Goal: Use online tool/utility: Utilize a website feature to perform a specific function

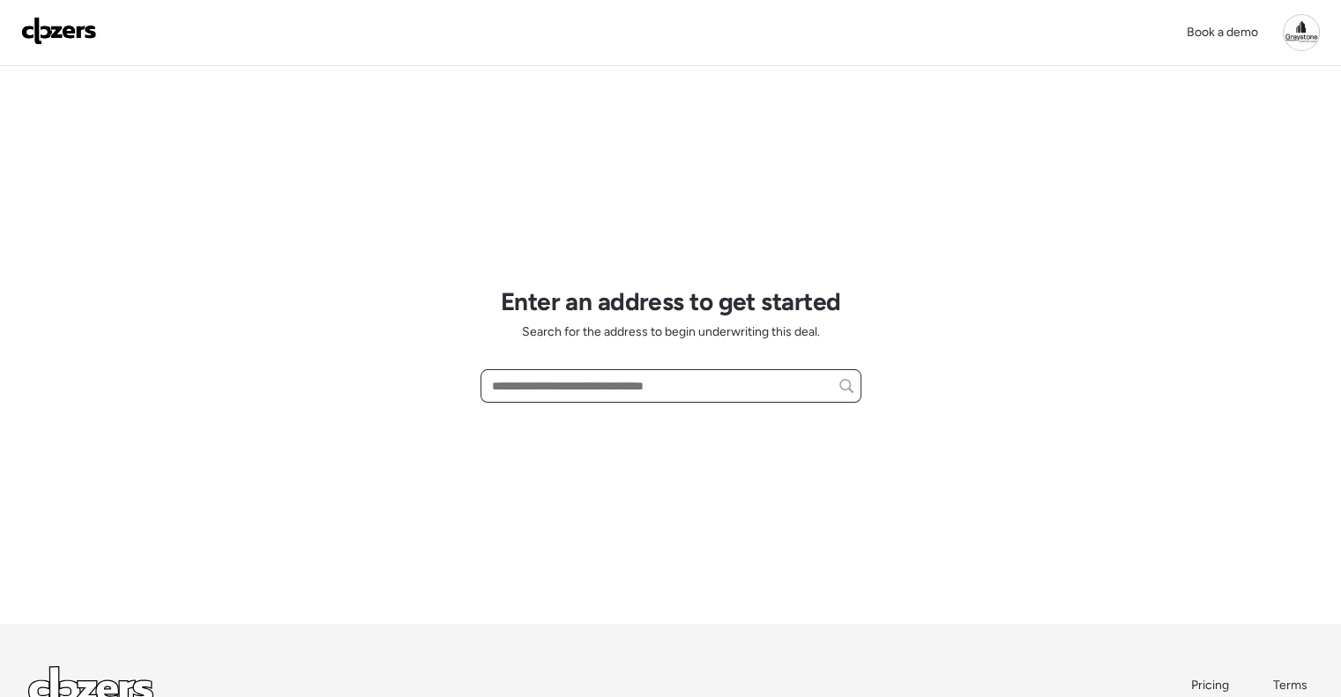
click at [566, 394] on input "text" at bounding box center [670, 386] width 365 height 25
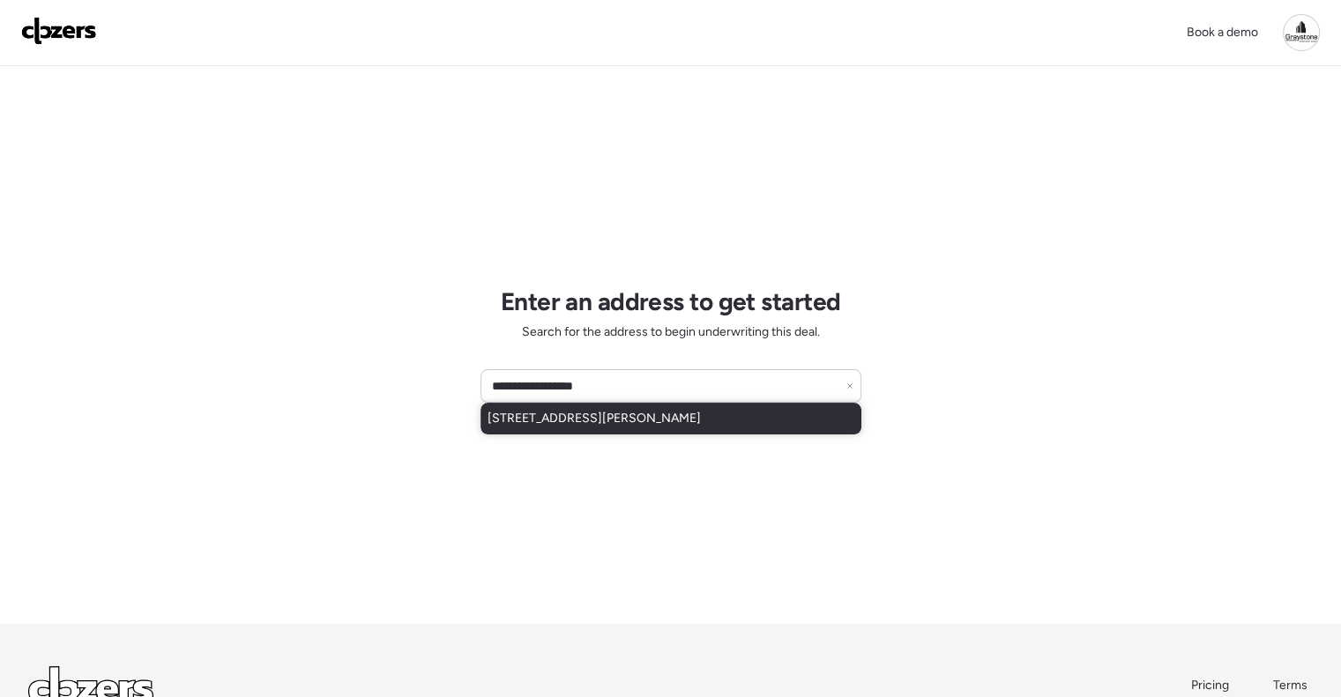
click at [596, 406] on div "[STREET_ADDRESS][PERSON_NAME]" at bounding box center [671, 419] width 381 height 32
type input "**********"
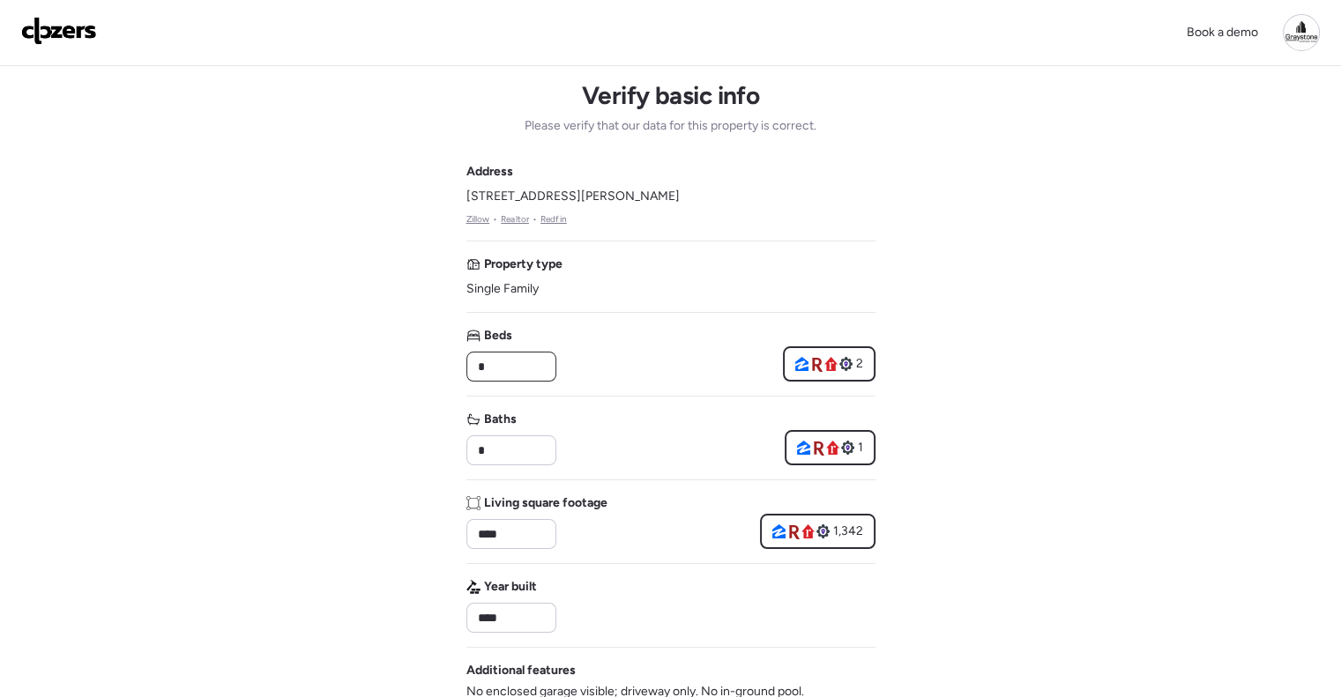
drag, startPoint x: 510, startPoint y: 369, endPoint x: 421, endPoint y: 360, distance: 89.6
type input "*"
drag, startPoint x: 510, startPoint y: 440, endPoint x: 427, endPoint y: 440, distance: 82.9
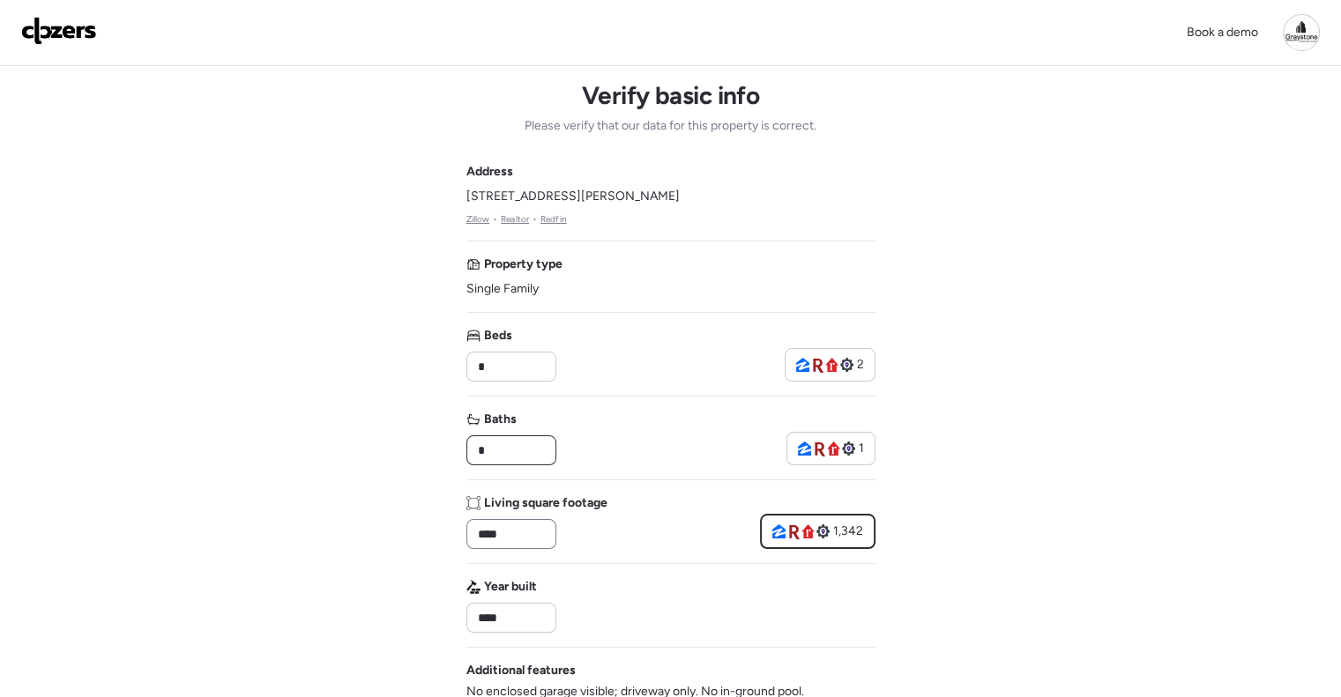
type input "*"
drag, startPoint x: 541, startPoint y: 533, endPoint x: 463, endPoint y: 528, distance: 77.8
type input "*"
type input "****"
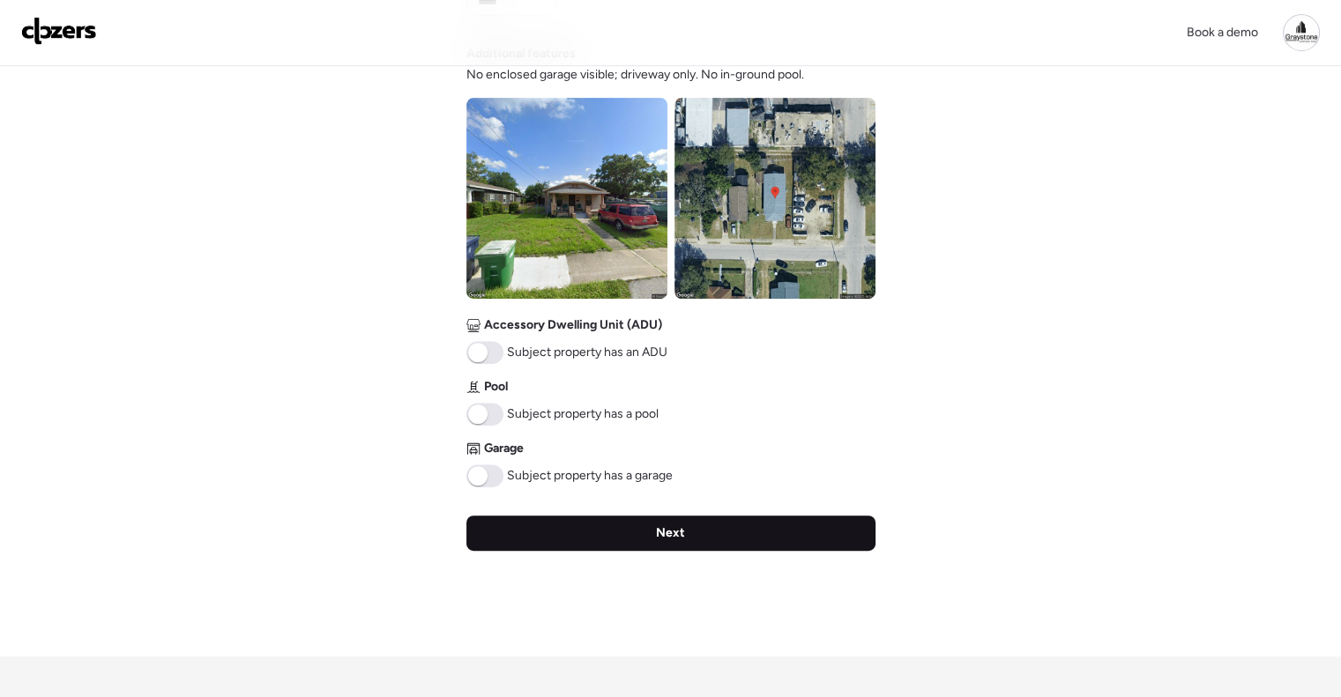
click at [746, 525] on div "Next" at bounding box center [670, 533] width 409 height 35
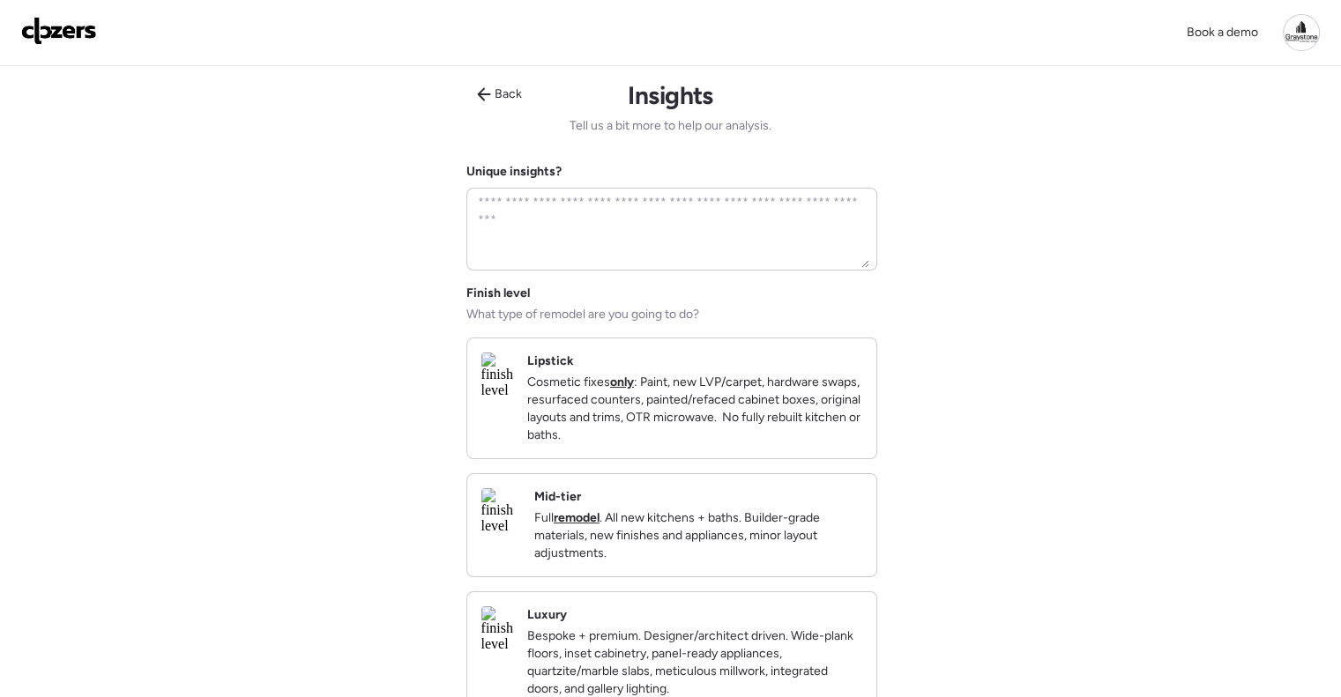
click at [771, 541] on p "Full remodel . All new kitchens + baths. Builder-grade materials, new finishes …" at bounding box center [698, 536] width 328 height 53
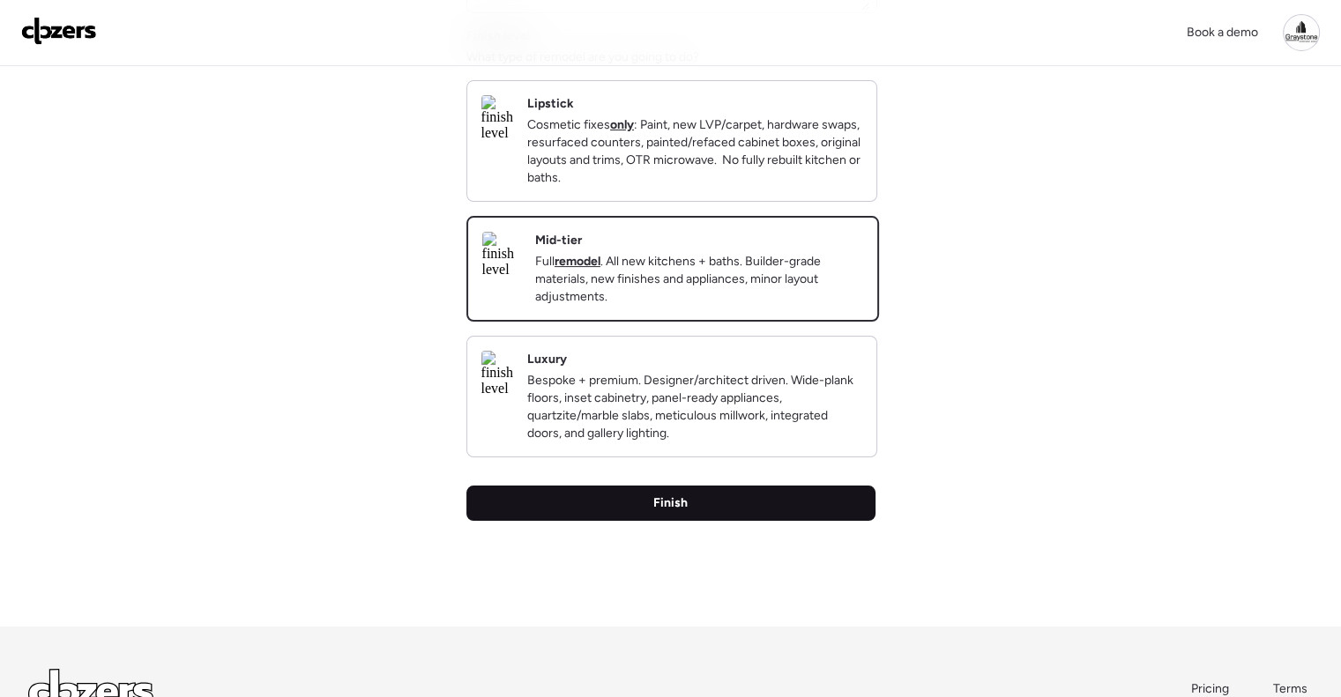
scroll to position [265, 0]
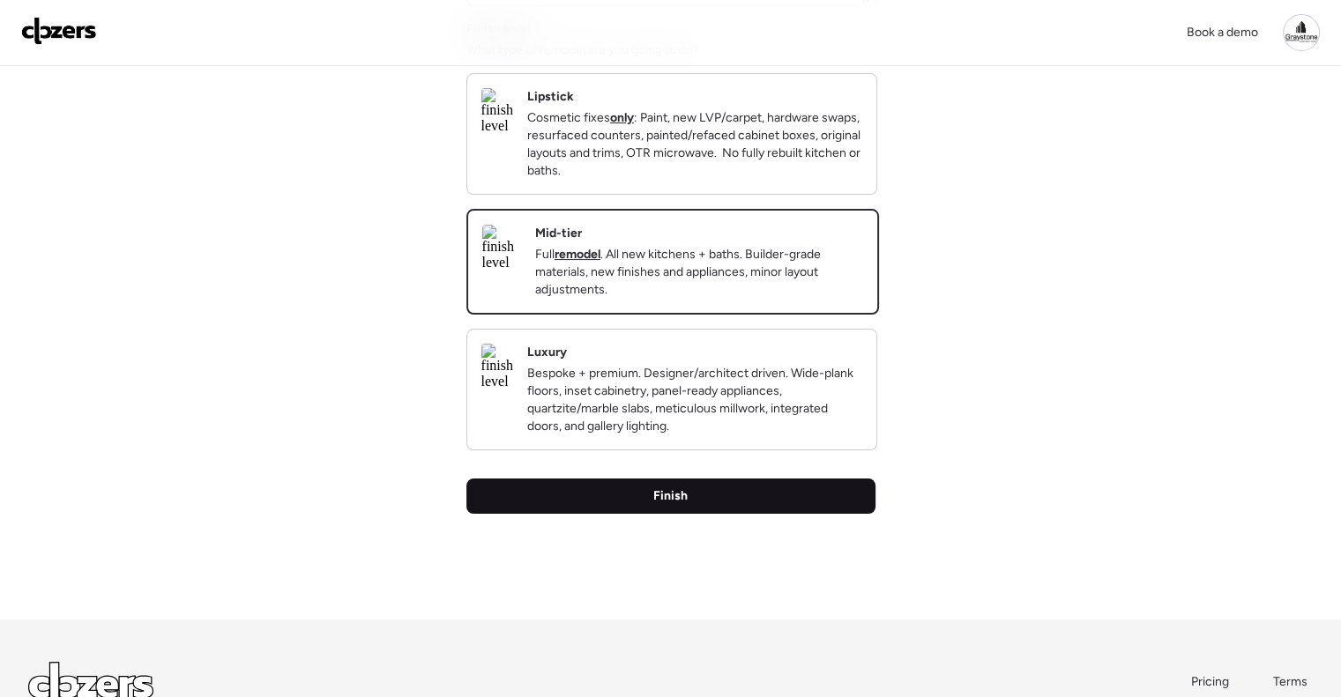
click at [730, 505] on div "Finish" at bounding box center [670, 496] width 409 height 35
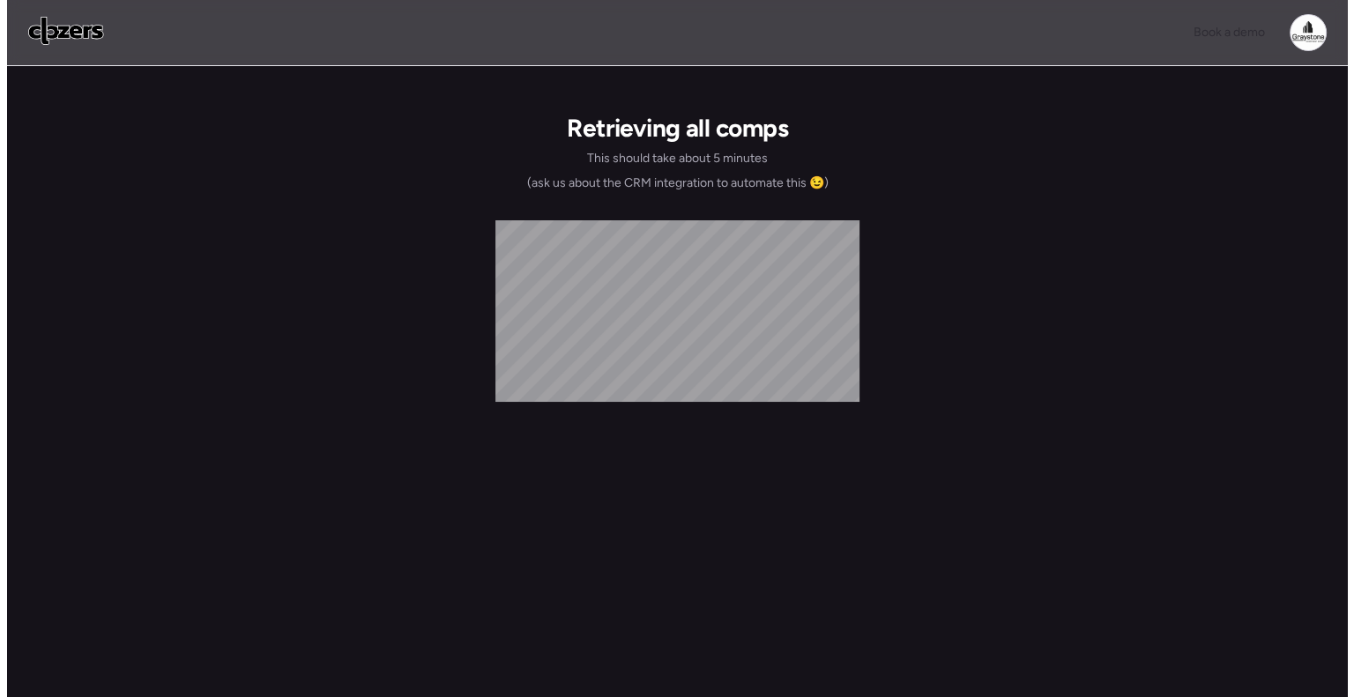
scroll to position [0, 0]
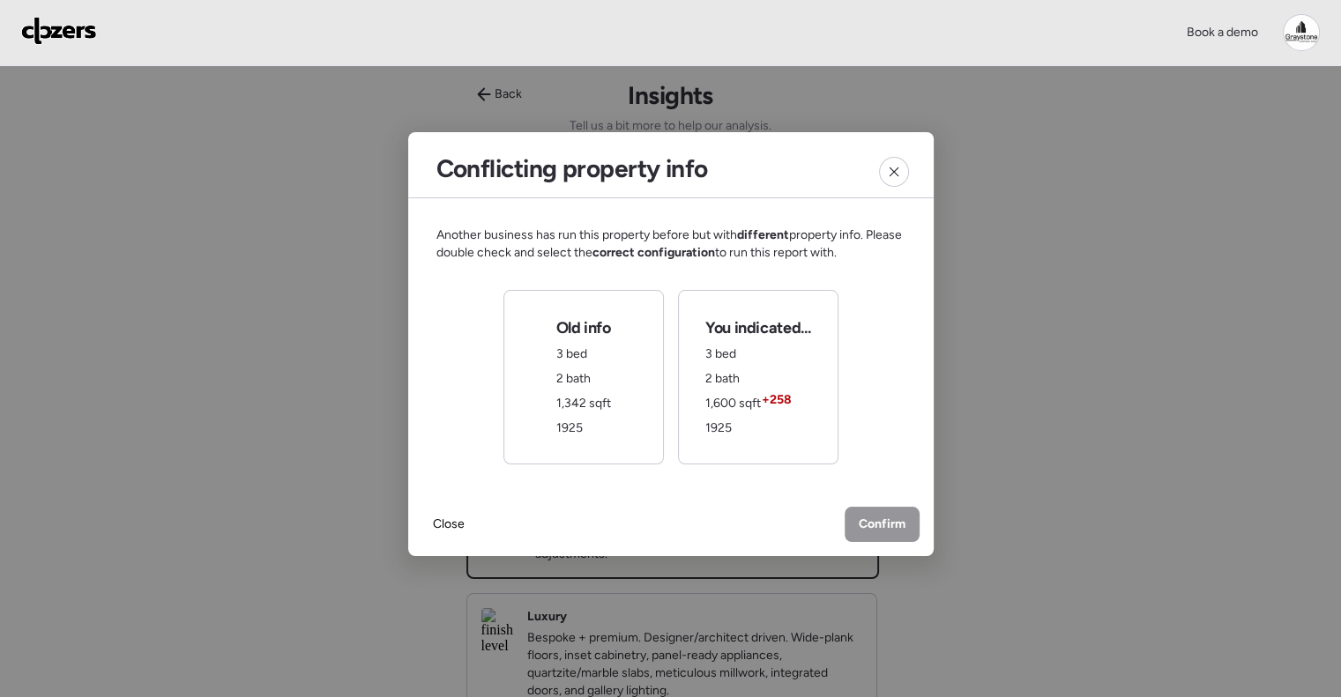
click at [773, 386] on div "You indicated... 3 bed 2 bath 1,600 sqft + 258 1925" at bounding box center [757, 377] width 105 height 120
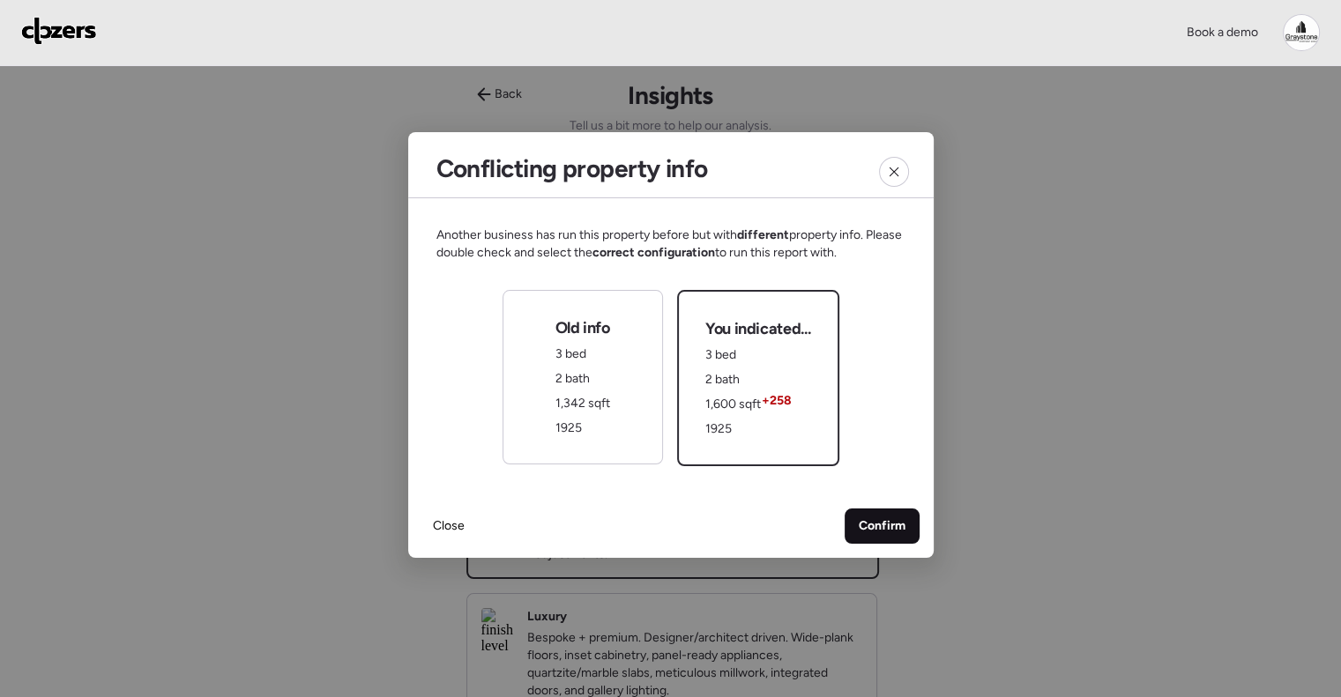
click at [876, 518] on span "Confirm" at bounding box center [882, 527] width 47 height 18
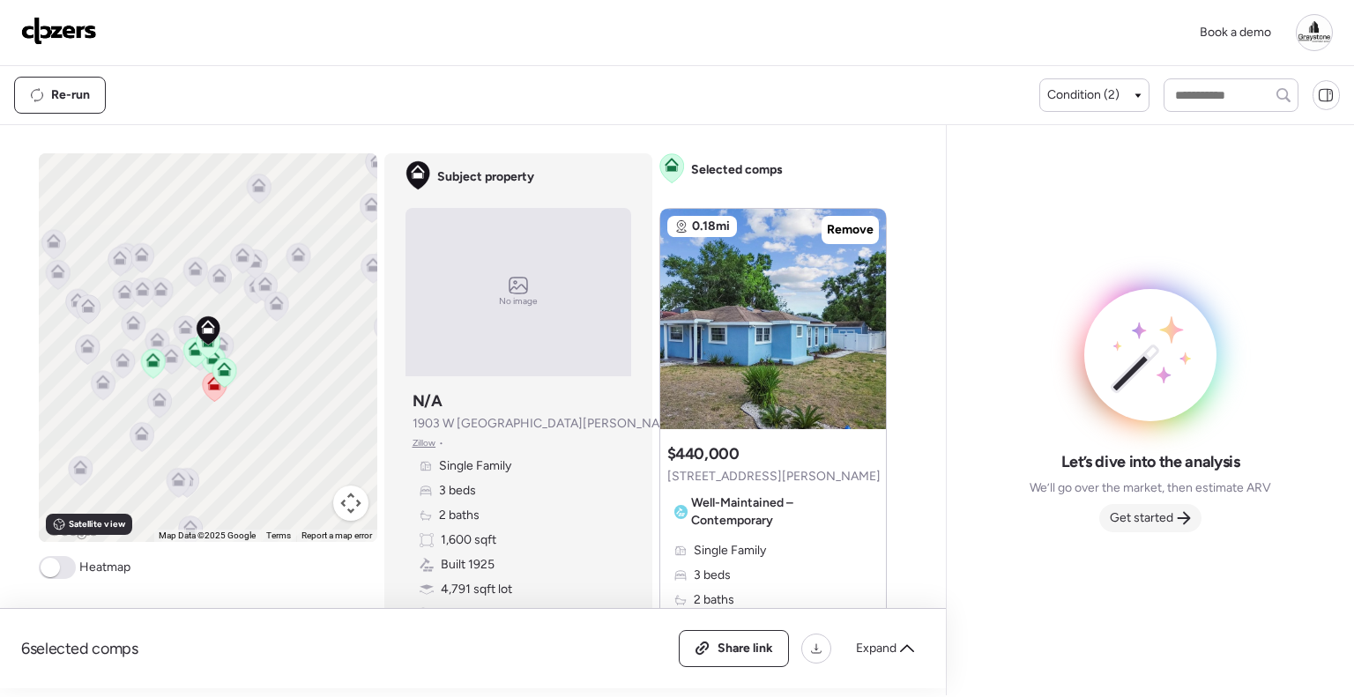
click at [1146, 521] on span "Get started" at bounding box center [1141, 519] width 63 height 18
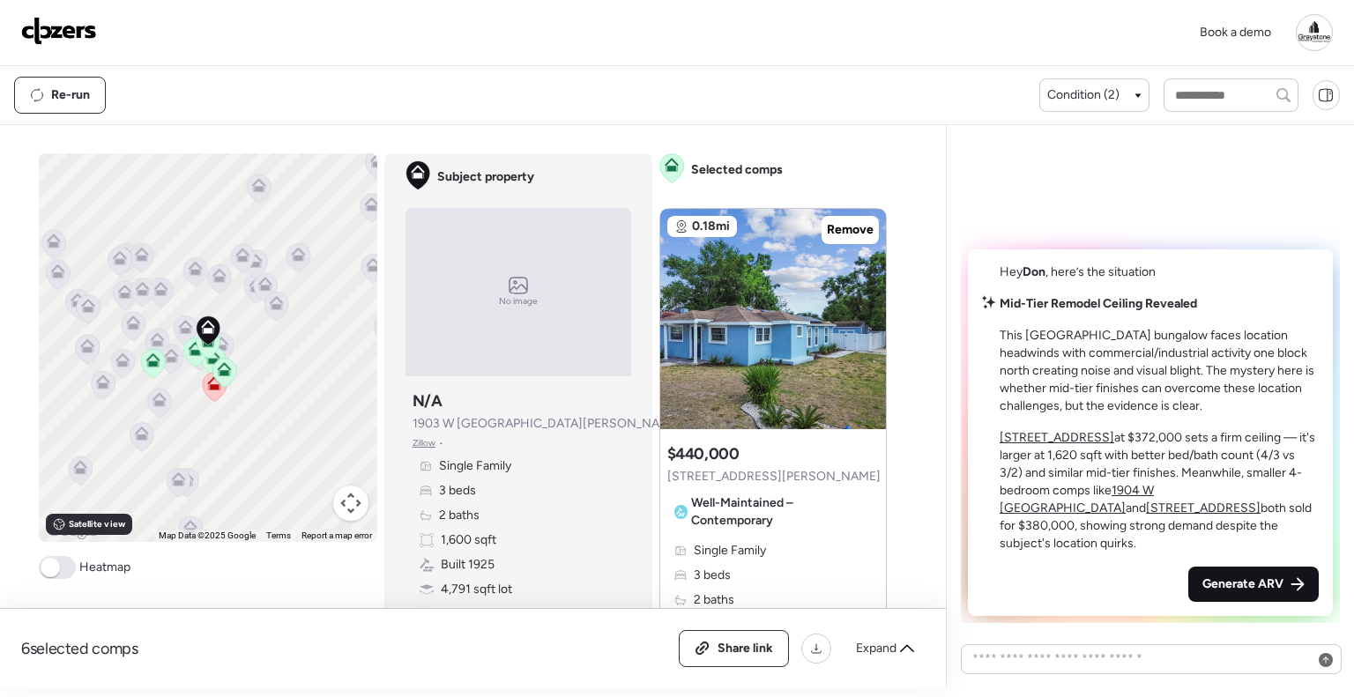
click at [1238, 580] on span "Generate ARV" at bounding box center [1243, 585] width 81 height 18
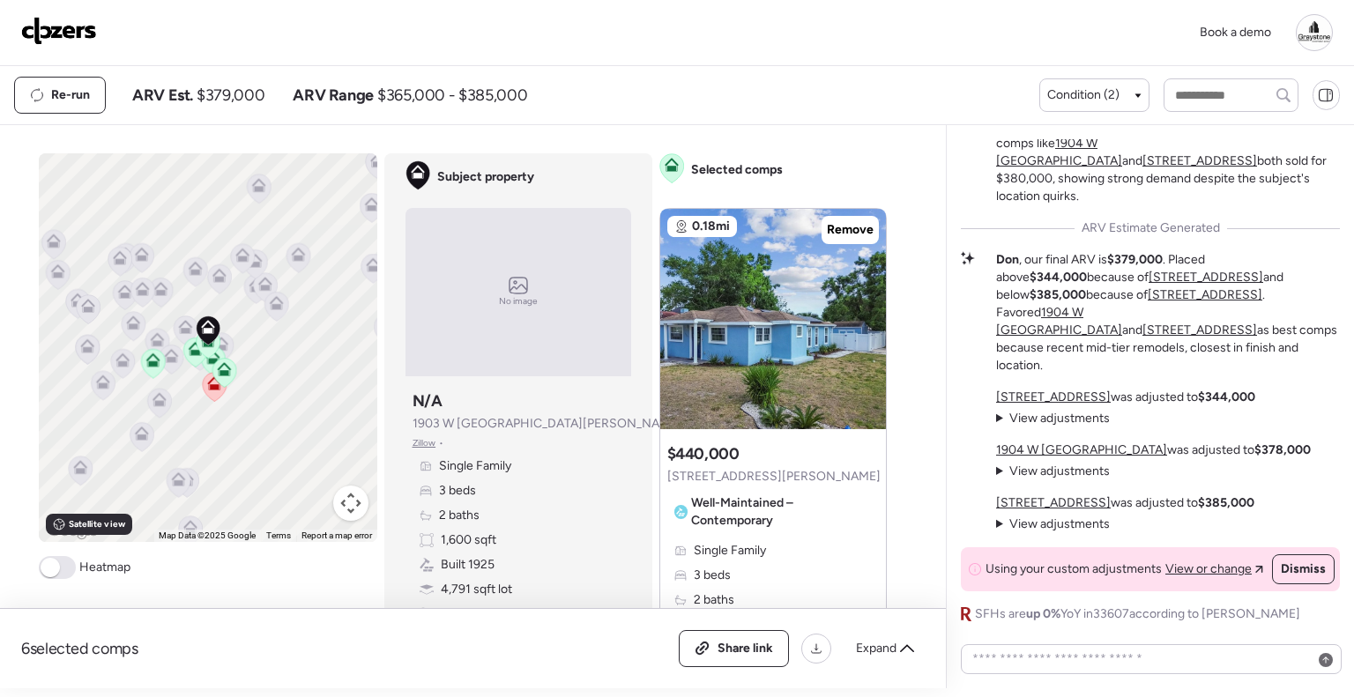
click at [785, 72] on div "Re-run ARV Est. $379,000 ARV Range $365,000 - $385,000 Condition (2)" at bounding box center [677, 95] width 1354 height 58
click at [734, 60] on div "Book a demo" at bounding box center [677, 33] width 1354 height 66
click at [899, 649] on div "Expand" at bounding box center [885, 649] width 79 height 28
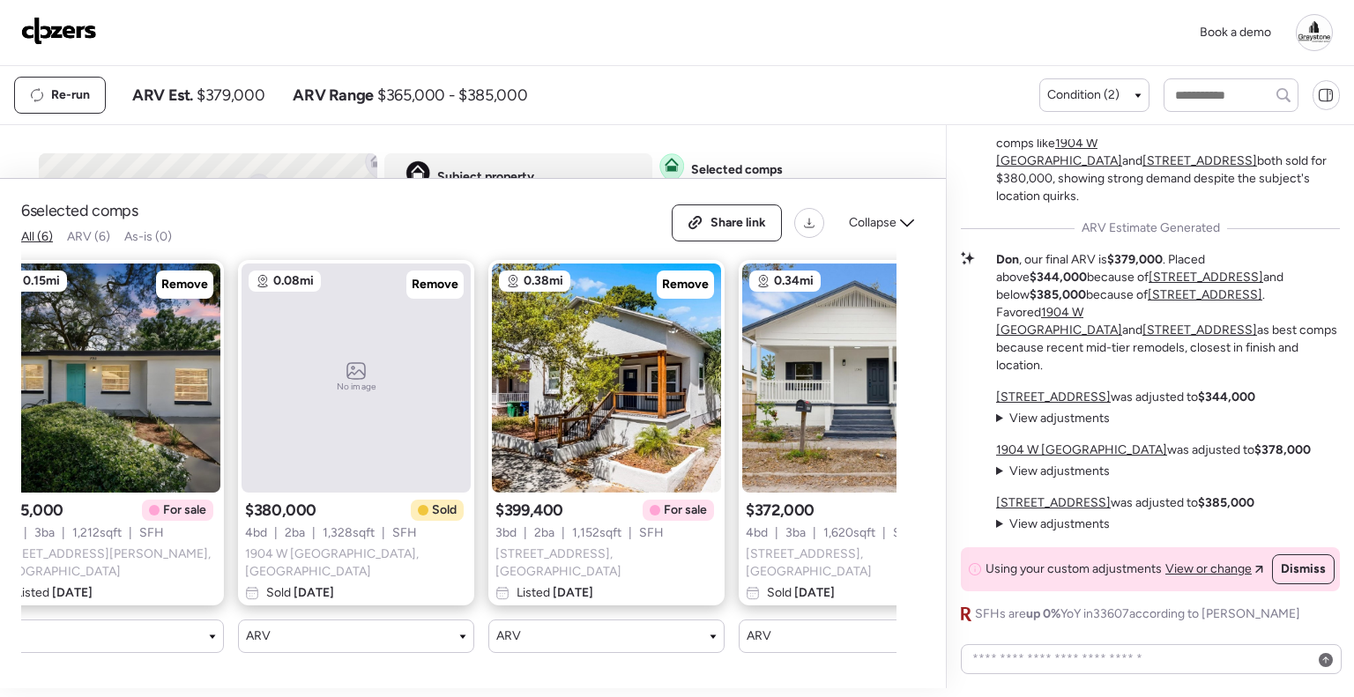
scroll to position [0, 64]
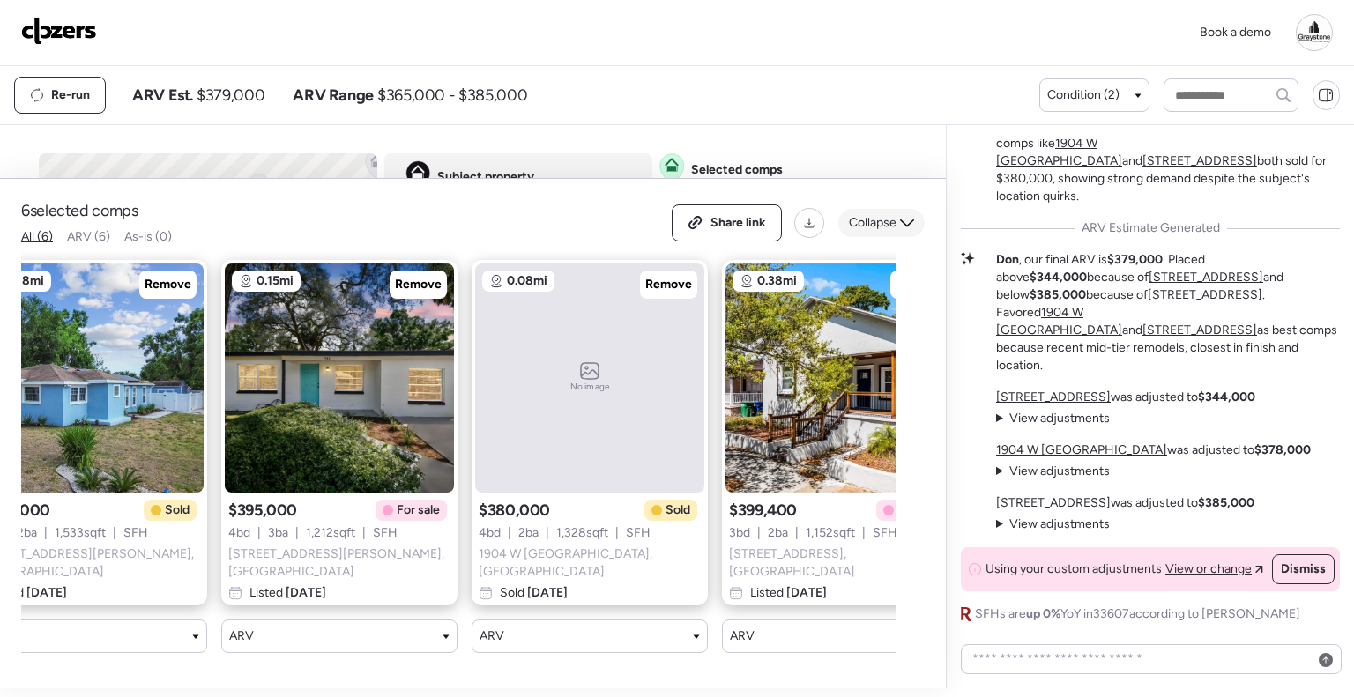
click at [899, 227] on div "Collapse" at bounding box center [882, 223] width 86 height 28
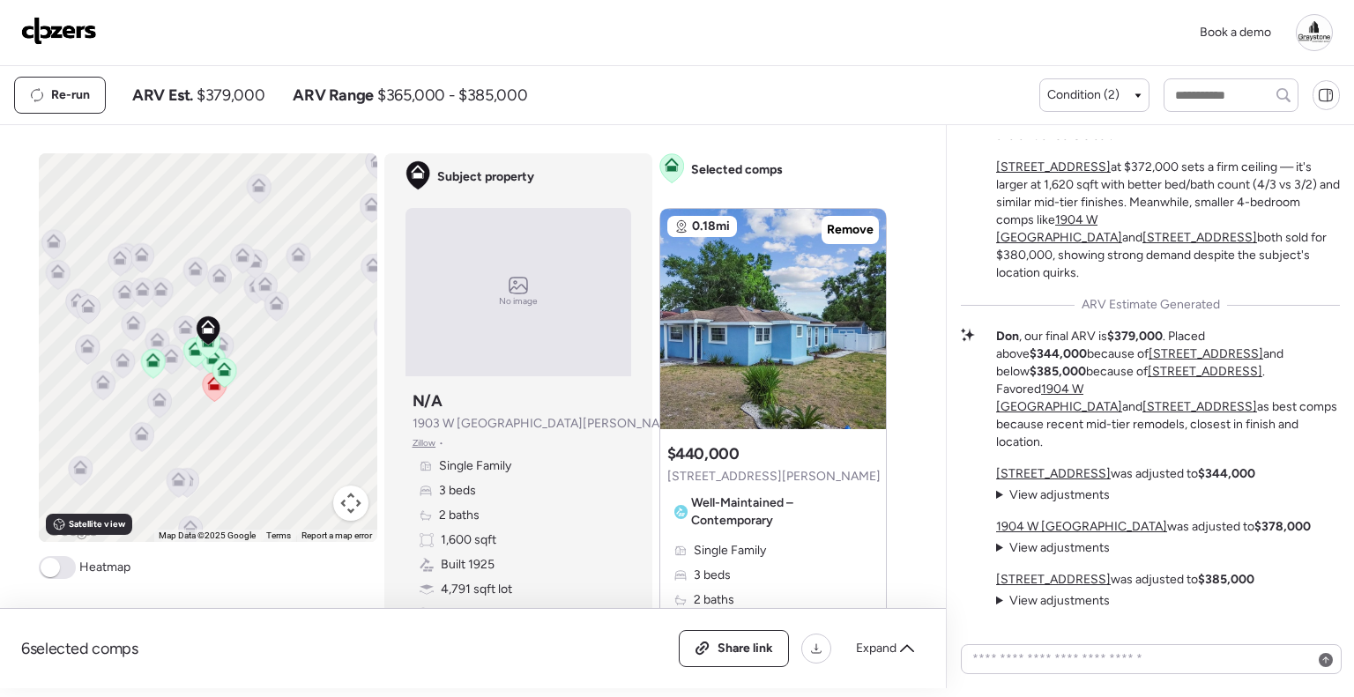
scroll to position [-143, 0]
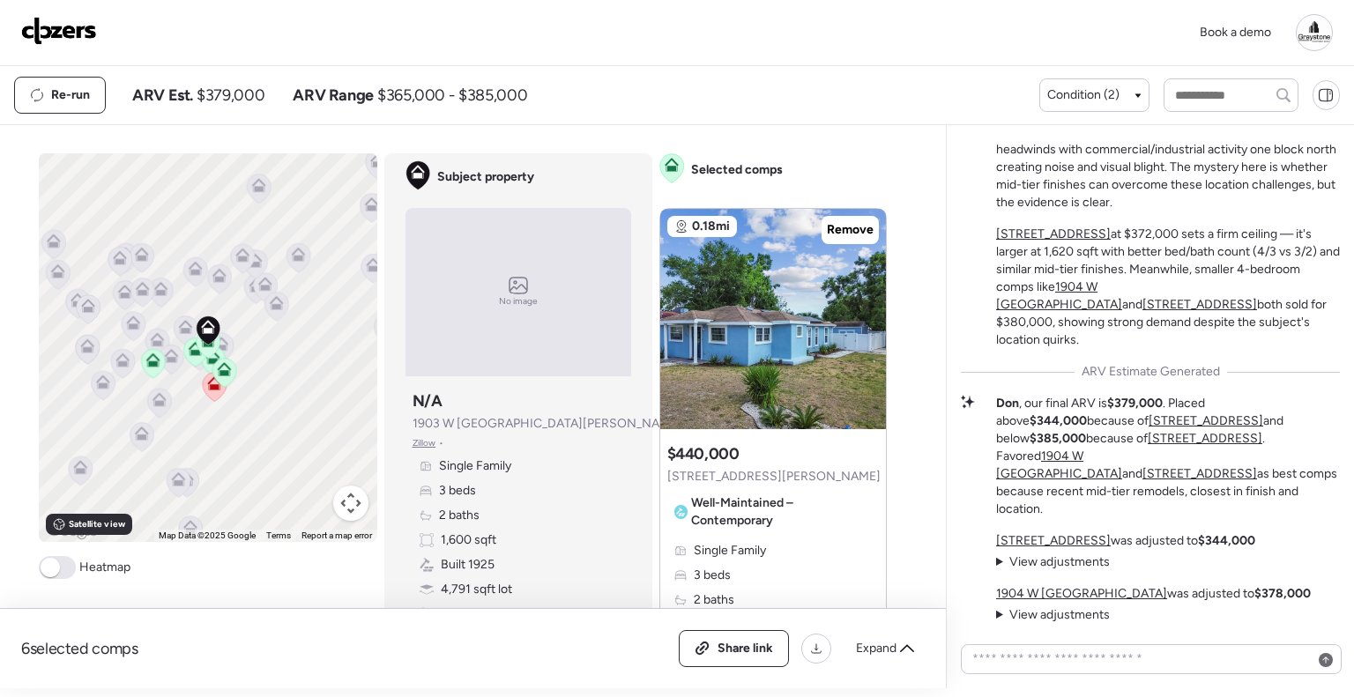
click at [798, 37] on div "Book a demo" at bounding box center [677, 32] width 1312 height 37
